Goal: Task Accomplishment & Management: Use online tool/utility

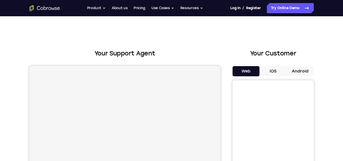
click at [267, 70] on button "iOS" at bounding box center [272, 71] width 27 height 10
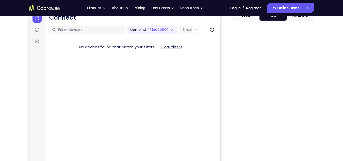
scroll to position [56, 0]
click at [300, 18] on button "Android" at bounding box center [300, 15] width 27 height 10
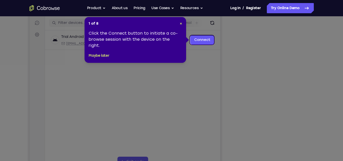
scroll to position [62, 0]
click at [204, 39] on link "Connect" at bounding box center [202, 40] width 24 height 9
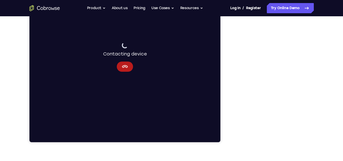
scroll to position [94, 0]
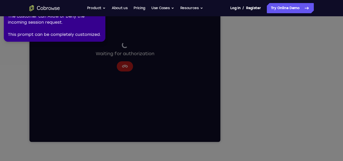
click at [290, 72] on icon at bounding box center [172, 79] width 349 height 163
click at [95, 36] on div "The customer can Allow or Deny the incoming session request. This prompt can be…" at bounding box center [54, 25] width 93 height 24
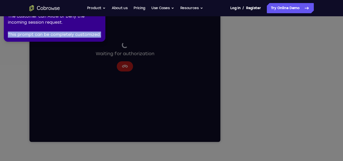
click at [95, 36] on div "The customer can Allow or Deny the incoming session request. This prompt can be…" at bounding box center [54, 25] width 93 height 24
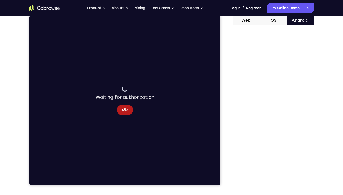
scroll to position [52, 0]
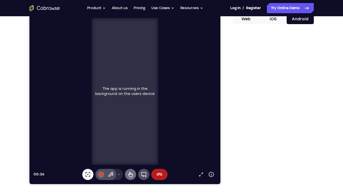
click at [127, 160] on icon at bounding box center [130, 174] width 6 height 6
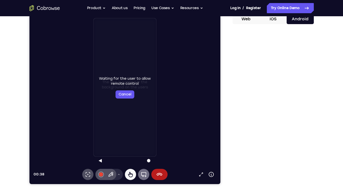
click at [143, 160] on icon at bounding box center [143, 174] width 6 height 6
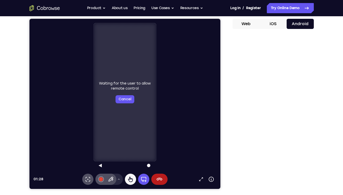
scroll to position [47, 0]
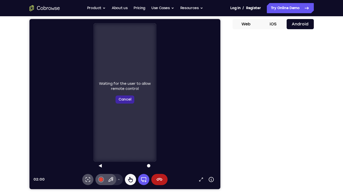
click at [126, 99] on button "Cancel" at bounding box center [124, 99] width 19 height 8
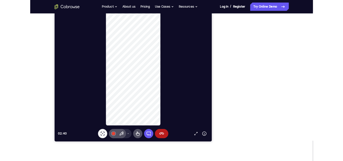
scroll to position [64, 0]
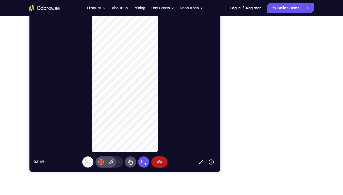
click at [311, 41] on div at bounding box center [273, 94] width 81 height 156
click at [158, 160] on icon at bounding box center [159, 162] width 6 height 6
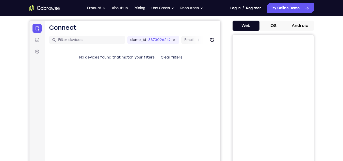
scroll to position [47, 0]
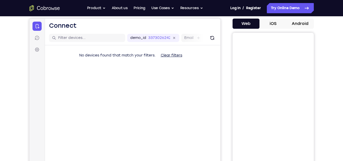
click at [299, 22] on button "Android" at bounding box center [300, 24] width 27 height 10
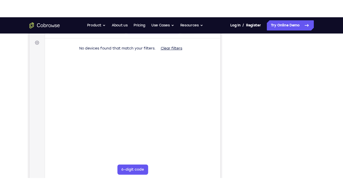
scroll to position [71, 0]
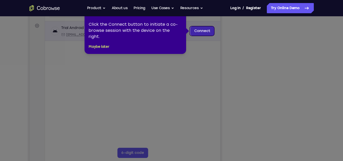
click at [195, 28] on link "Connect" at bounding box center [202, 30] width 24 height 9
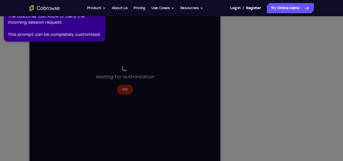
click at [295, 95] on icon at bounding box center [172, 79] width 349 height 163
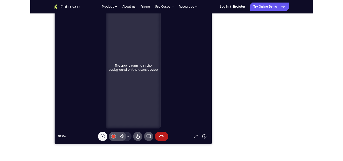
scroll to position [0, 0]
